Goal: Task Accomplishment & Management: Manage account settings

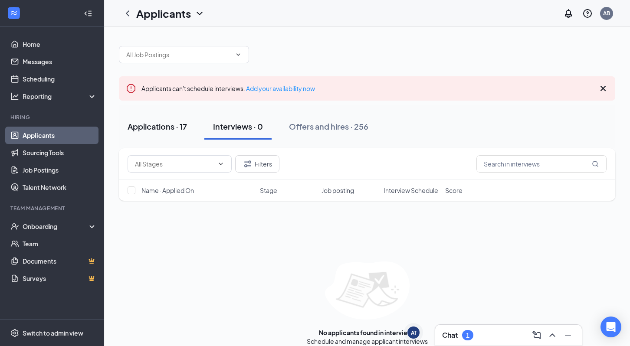
click at [185, 128] on div "Applications · 17" at bounding box center [157, 126] width 59 height 11
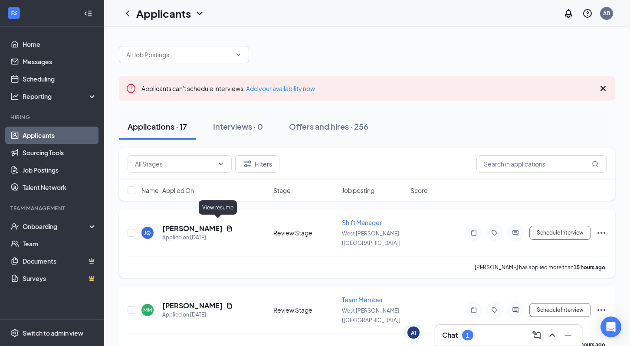
click at [227, 226] on icon "Document" at bounding box center [229, 229] width 5 height 6
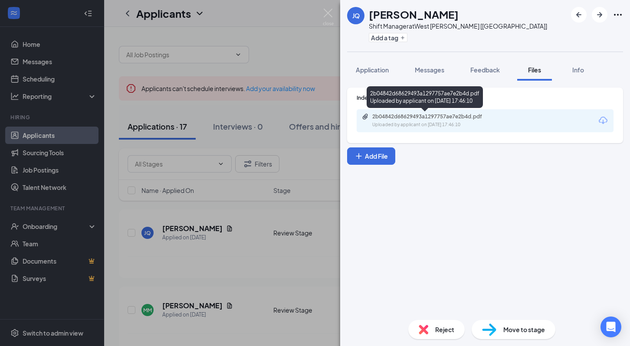
click at [483, 109] on div "2b04842d68629493a1297757ae7e2b4d.pdf Uploaded by applicant on [DATE] 17:46:10" at bounding box center [425, 98] width 116 height 25
click at [489, 119] on div "2b04842d68629493a1297757ae7e2b4d.pdf" at bounding box center [432, 116] width 121 height 7
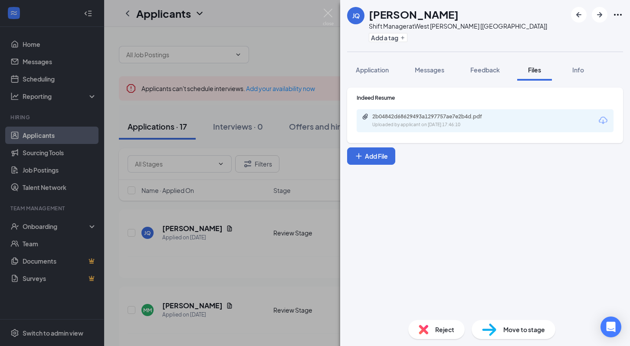
click at [301, 254] on div "[PERSON_NAME] Shift Manager at [GEOGRAPHIC_DATA][PERSON_NAME] [[GEOGRAPHIC_DATA…" at bounding box center [315, 173] width 630 height 346
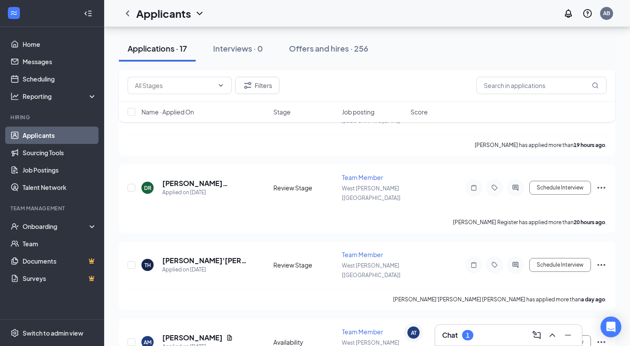
scroll to position [286, 0]
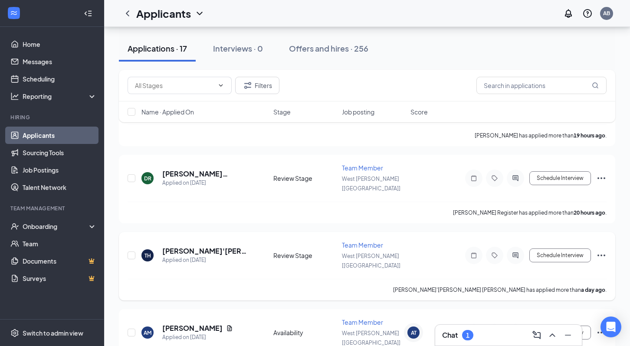
click at [603, 250] on icon "Ellipses" at bounding box center [601, 255] width 10 height 10
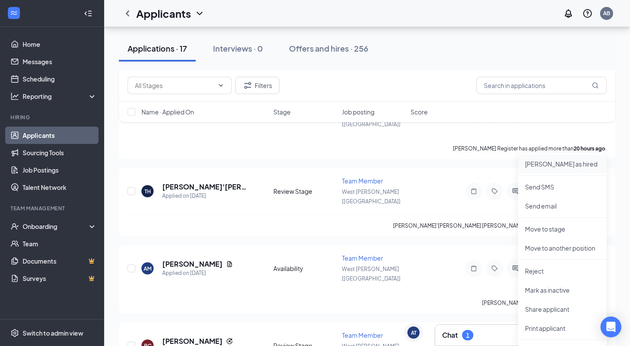
scroll to position [351, 0]
click at [562, 229] on p "Move to stage" at bounding box center [562, 228] width 75 height 9
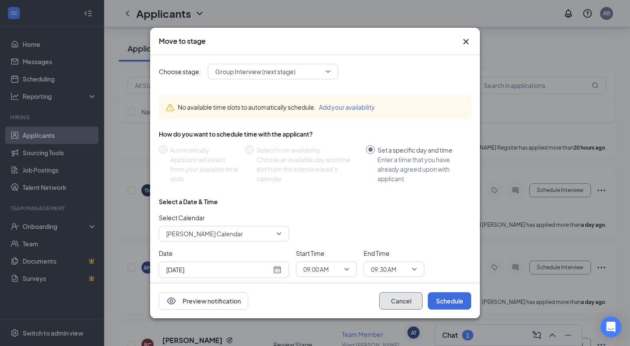
click at [408, 307] on button "Cancel" at bounding box center [400, 300] width 43 height 17
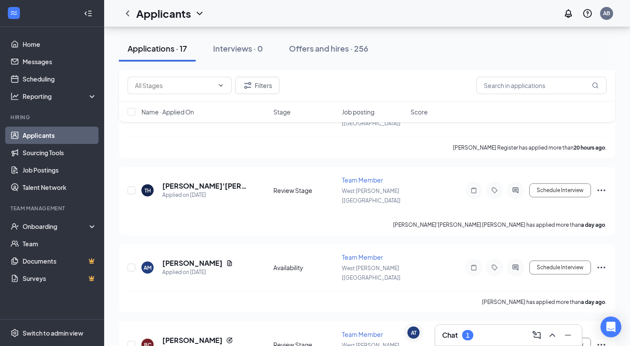
click at [22, 217] on li "Team Management Onboarding Team Documents Surveys" at bounding box center [52, 246] width 104 height 82
click at [23, 225] on div "Onboarding" at bounding box center [56, 226] width 67 height 9
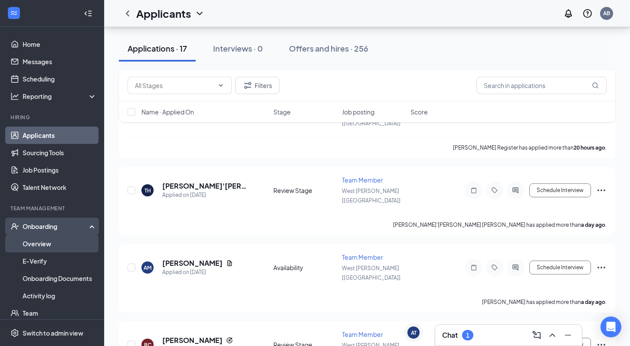
click at [29, 247] on link "Overview" at bounding box center [60, 243] width 74 height 17
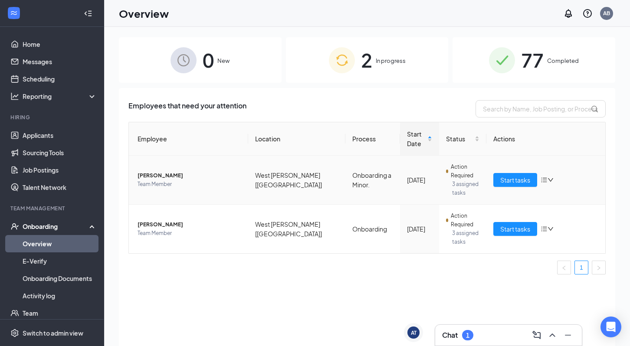
click at [152, 177] on span "[PERSON_NAME]" at bounding box center [190, 175] width 104 height 9
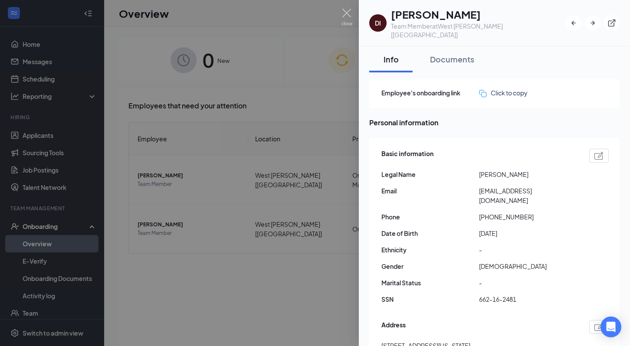
click at [277, 207] on div at bounding box center [315, 173] width 630 height 346
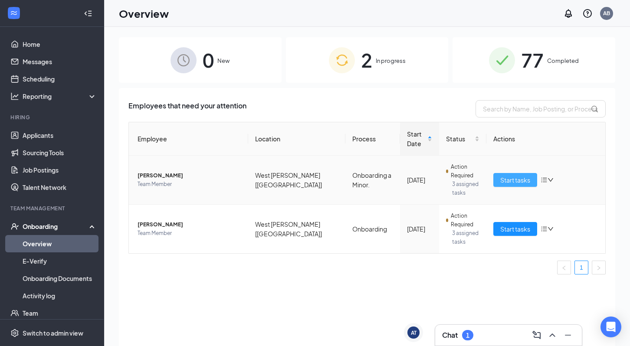
click at [503, 181] on span "Start tasks" at bounding box center [515, 180] width 30 height 10
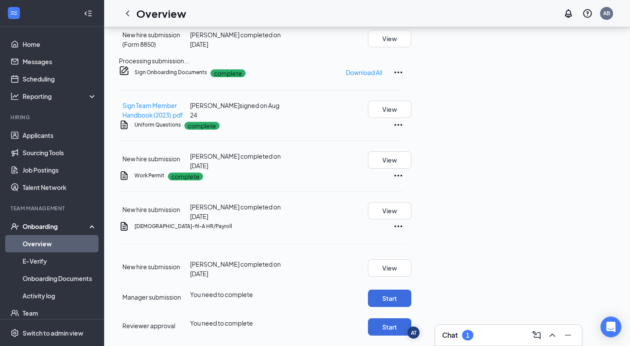
scroll to position [446, 0]
click at [403, 221] on div "Work Permit complete New hire submission [PERSON_NAME] completed on [DATE] View" at bounding box center [261, 195] width 285 height 51
click at [411, 216] on button "View" at bounding box center [389, 210] width 43 height 17
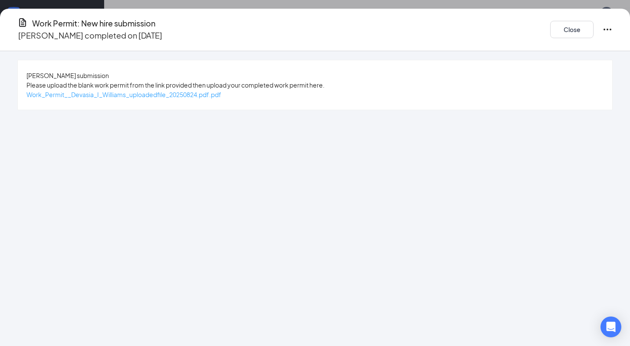
click at [166, 96] on span "Work_Permit__Devasia_I_Williams_uploadedfile_20250824.pdf.pdf" at bounding box center [123, 95] width 195 height 8
click at [402, 191] on div "[PERSON_NAME] submission Please upload the blank work permit from the link prov…" at bounding box center [315, 198] width 630 height 295
click at [550, 35] on div "Close" at bounding box center [581, 29] width 62 height 25
click at [550, 26] on button "Close" at bounding box center [571, 29] width 43 height 17
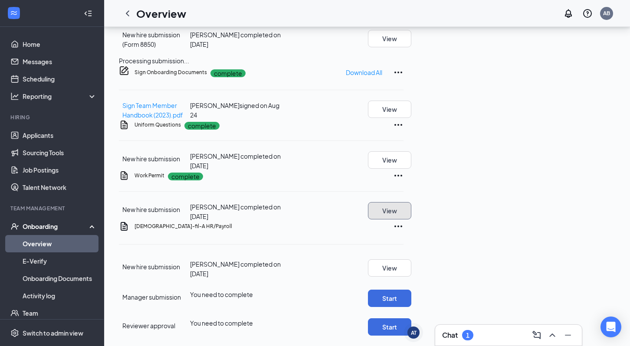
scroll to position [5, 0]
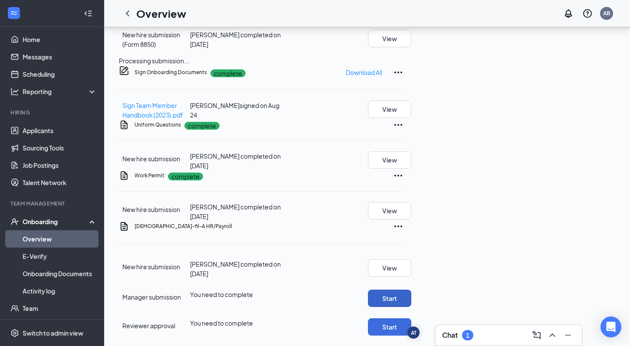
click at [411, 290] on button "Start" at bounding box center [389, 298] width 43 height 17
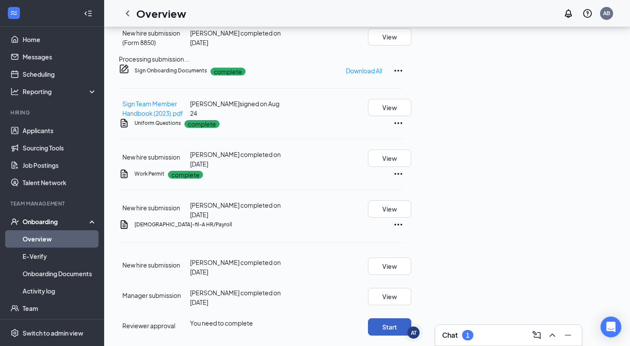
click at [411, 318] on button "Start" at bounding box center [389, 326] width 43 height 17
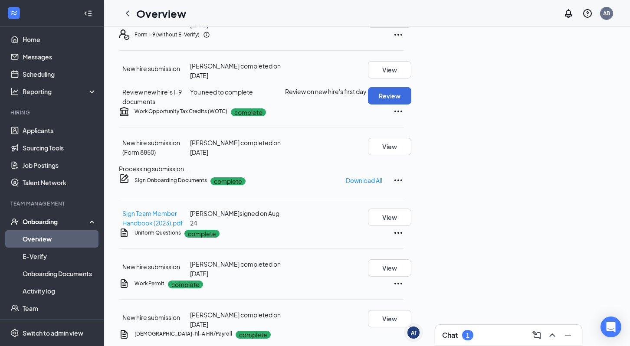
scroll to position [0, 0]
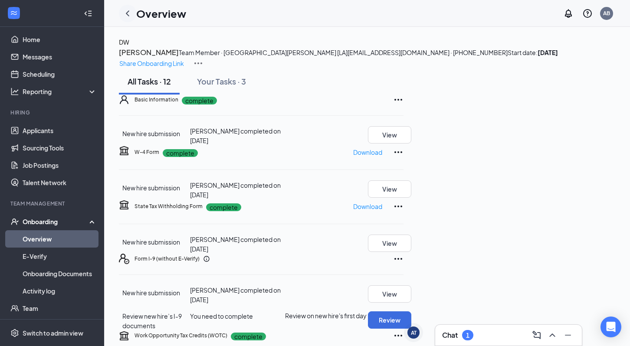
click at [124, 13] on icon "ChevronLeft" at bounding box center [127, 13] width 10 height 10
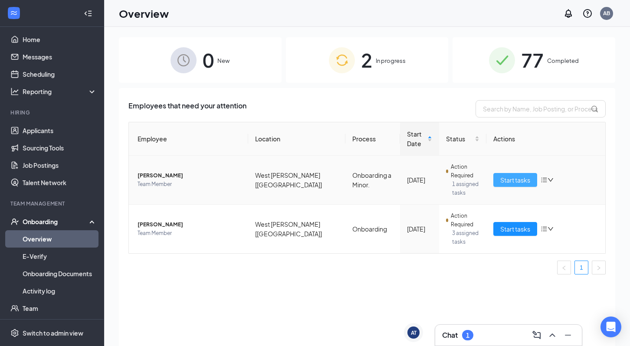
click at [525, 180] on span "Start tasks" at bounding box center [515, 180] width 30 height 10
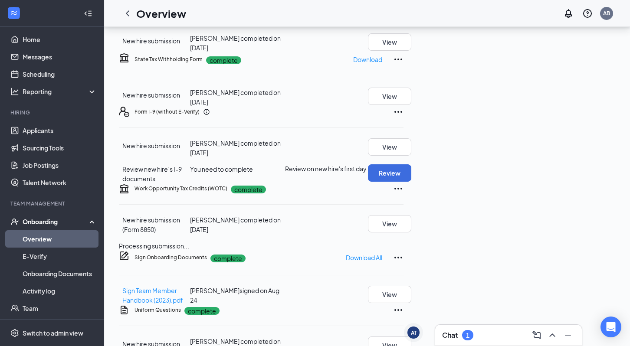
scroll to position [164, 0]
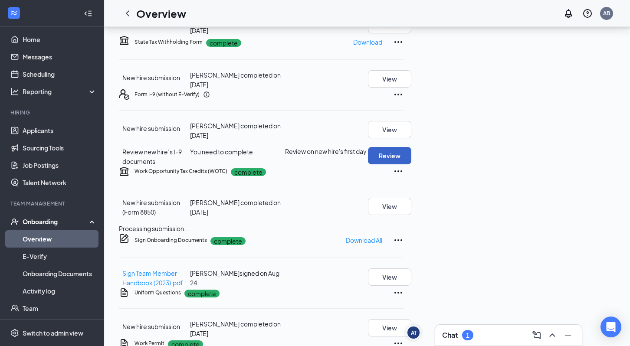
click at [411, 164] on button "Review" at bounding box center [389, 155] width 43 height 17
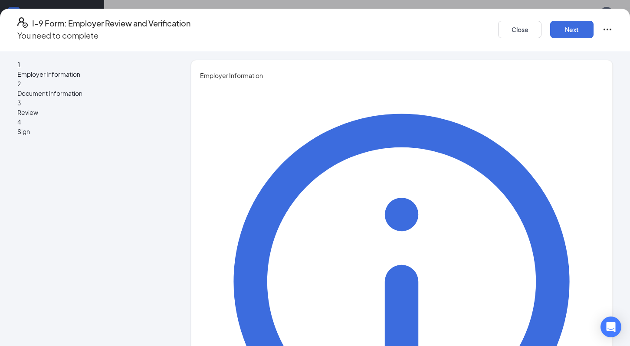
click at [498, 31] on button "Close" at bounding box center [519, 29] width 43 height 17
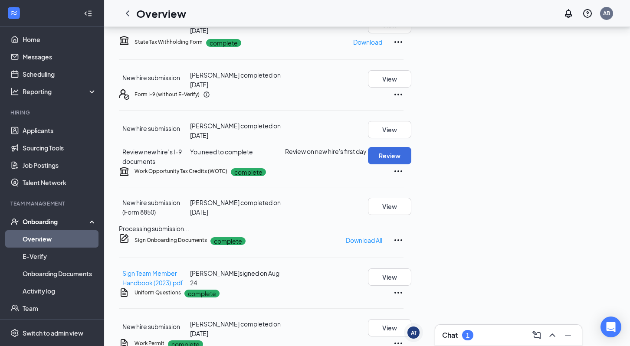
click at [476, 331] on div "Chat 1" at bounding box center [508, 335] width 133 height 14
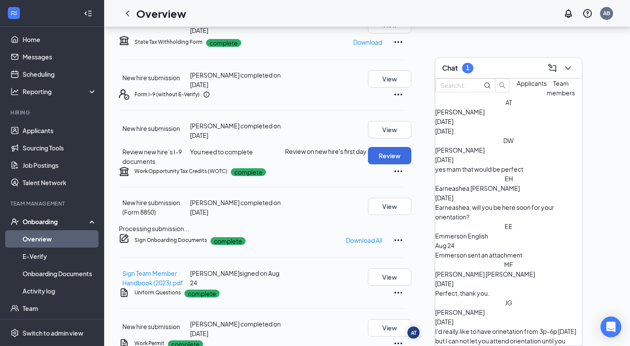
click at [484, 154] on span "[PERSON_NAME]" at bounding box center [459, 150] width 49 height 8
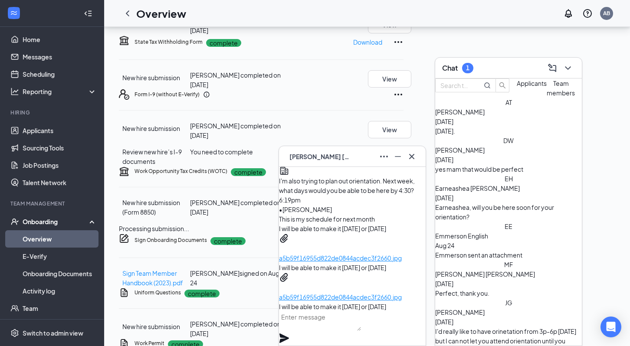
scroll to position [-85, 0]
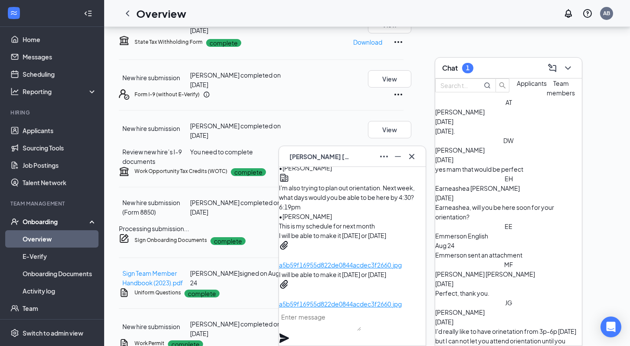
click at [360, 310] on span "I will be able to make it [DATE] or [DATE]" at bounding box center [332, 314] width 107 height 8
click at [353, 299] on p "a5b59f16955d822de0844acdec3f2660.jpg" at bounding box center [352, 304] width 147 height 10
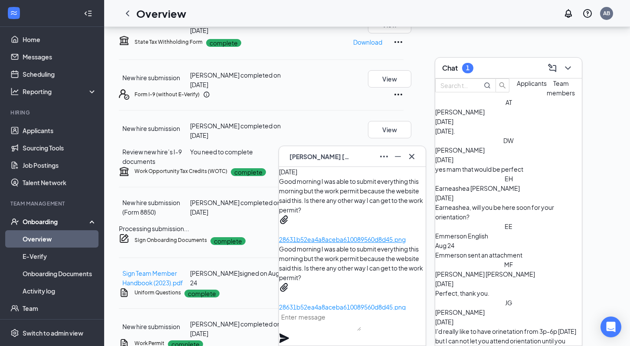
scroll to position [-768, 0]
click at [337, 330] on textarea at bounding box center [320, 320] width 82 height 21
type textarea "Can you send me two forms of ID; a picture id and either your social secuirty o…"
click at [289, 334] on icon "Plane" at bounding box center [284, 339] width 10 height 10
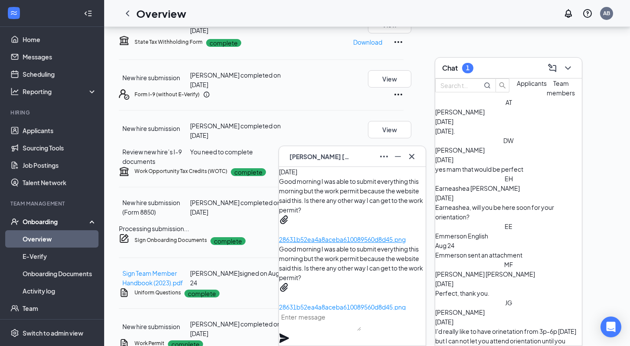
scroll to position [0, 0]
click at [353, 157] on div "[PERSON_NAME] [PERSON_NAME]" at bounding box center [352, 157] width 133 height 14
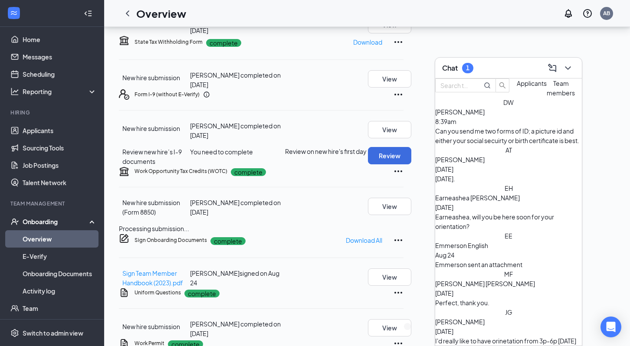
click at [485, 69] on div "Chat 1" at bounding box center [508, 67] width 133 height 13
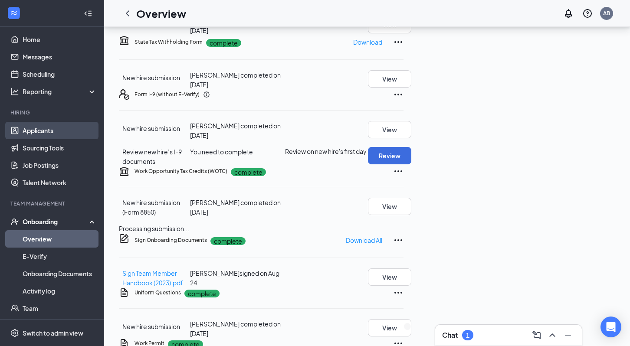
click at [49, 133] on link "Applicants" at bounding box center [60, 130] width 74 height 17
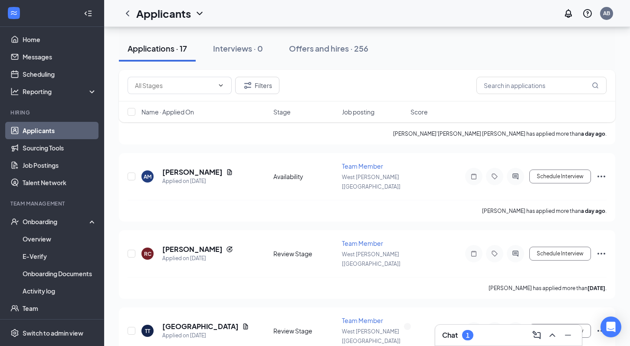
scroll to position [202, 0]
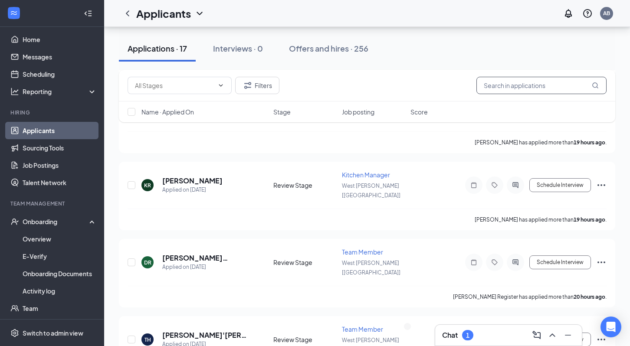
click at [557, 80] on input "text" at bounding box center [541, 85] width 130 height 17
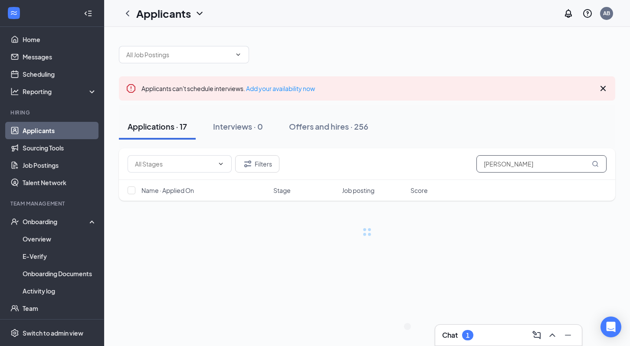
type input "[PERSON_NAME]"
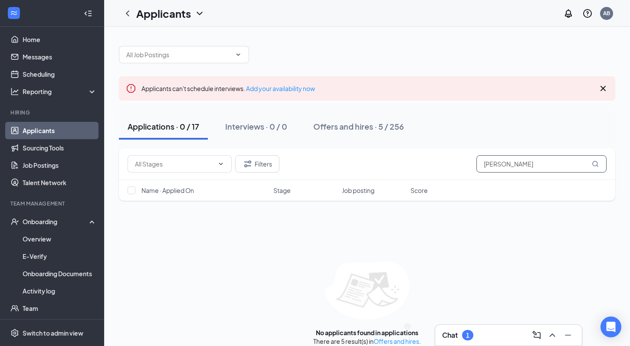
drag, startPoint x: 536, startPoint y: 160, endPoint x: 433, endPoint y: 142, distance: 104.8
click at [434, 150] on div "Filters [PERSON_NAME]" at bounding box center [367, 164] width 496 height 32
click at [510, 168] on input "[PERSON_NAME]" at bounding box center [541, 163] width 130 height 17
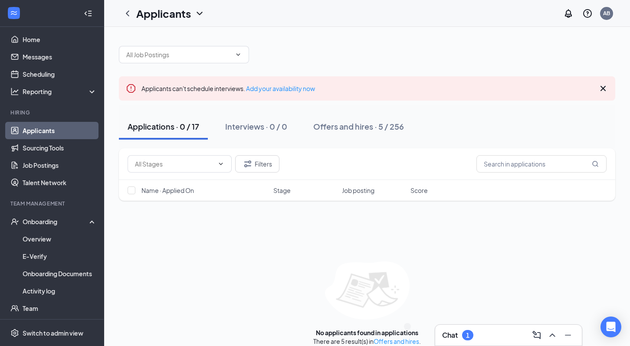
click at [494, 227] on div "Filters Name · Applied On Stage Job posting Score No applicants found in applic…" at bounding box center [367, 246] width 496 height 197
